Goal: Task Accomplishment & Management: Use online tool/utility

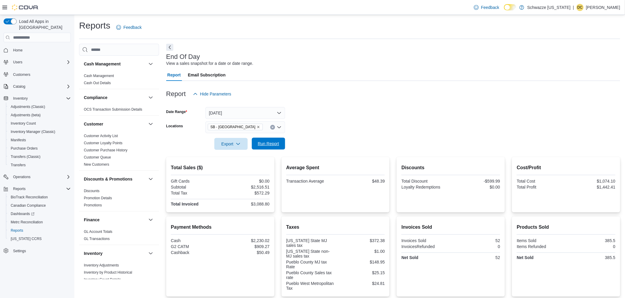
scroll to position [377, 0]
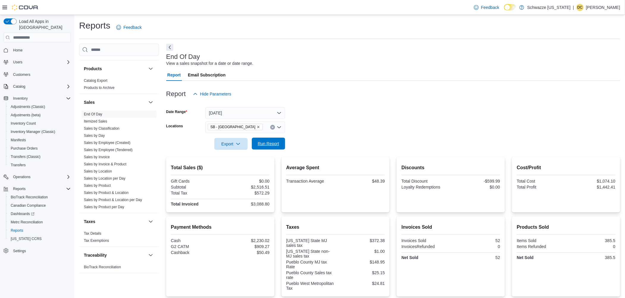
click at [266, 139] on span "Run Report" at bounding box center [268, 144] width 26 height 12
click at [264, 143] on span "Run Report" at bounding box center [268, 144] width 21 height 6
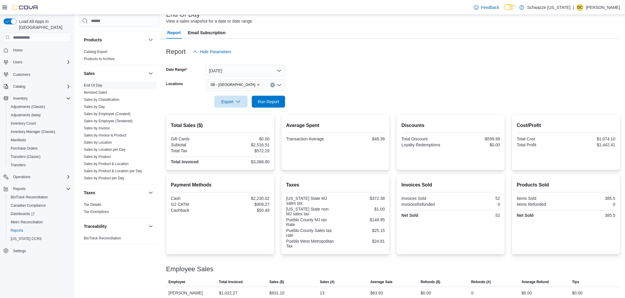
scroll to position [85, 0]
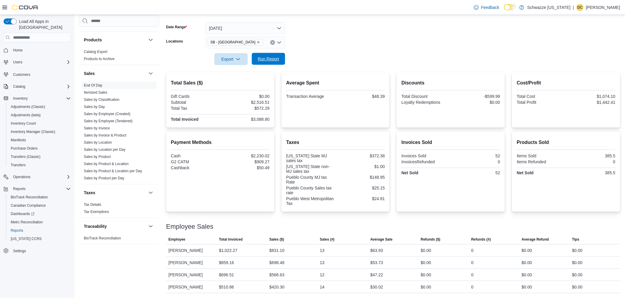
click at [271, 58] on span "Run Report" at bounding box center [268, 59] width 21 height 6
click at [275, 61] on span "Run Report" at bounding box center [268, 59] width 26 height 12
click at [275, 53] on span "Run Report" at bounding box center [268, 59] width 26 height 12
click at [271, 63] on span "Run Report" at bounding box center [268, 59] width 26 height 12
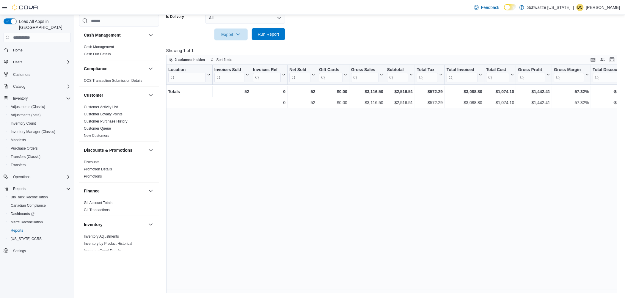
scroll to position [0, 126]
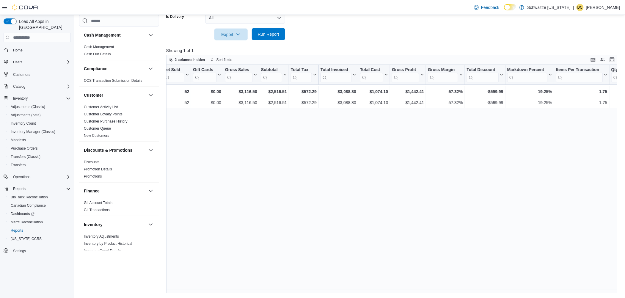
click at [271, 36] on span "Run Report" at bounding box center [268, 34] width 21 height 6
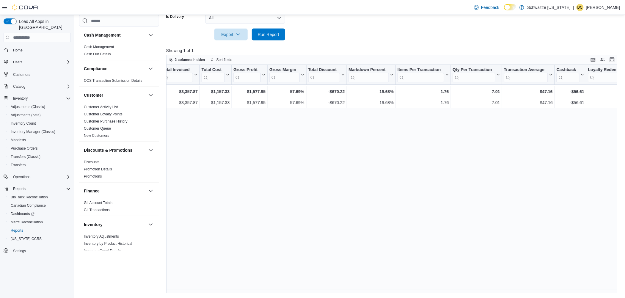
scroll to position [0, 285]
